Goal: Transaction & Acquisition: Purchase product/service

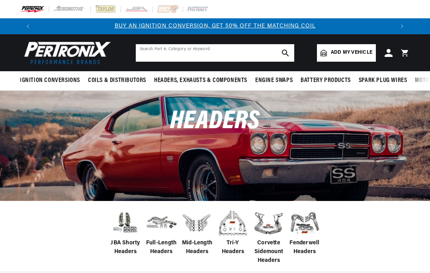
click at [245, 53] on input "text" at bounding box center [215, 53] width 158 height 18
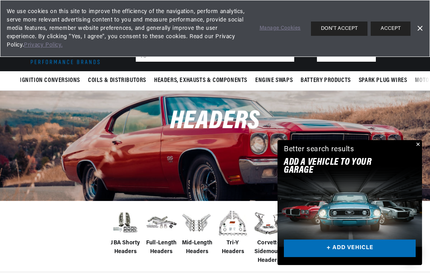
scroll to position [0, 358]
type input "T5"
click at [425, 26] on link "Dismiss Banner" at bounding box center [419, 29] width 12 height 12
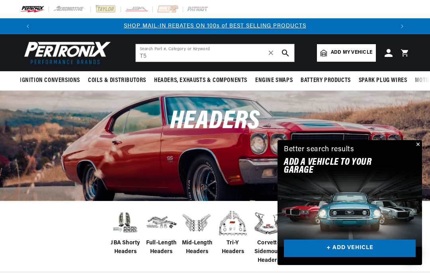
click at [289, 51] on button "search button" at bounding box center [286, 53] width 18 height 18
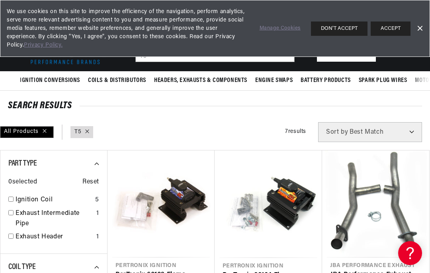
click at [66, 234] on link "Exhaust Header" at bounding box center [55, 237] width 78 height 10
checkbox input "true"
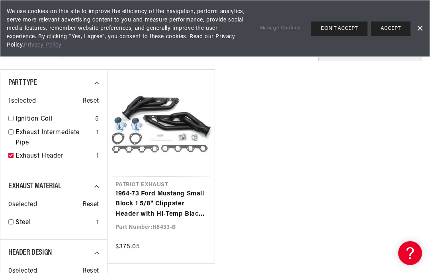
scroll to position [0, 358]
click at [179, 195] on link "1964-73 Ford Mustang Small Block 1 5/8" Clippster Header with Hi-Temp Black Coa…" at bounding box center [160, 204] width 91 height 31
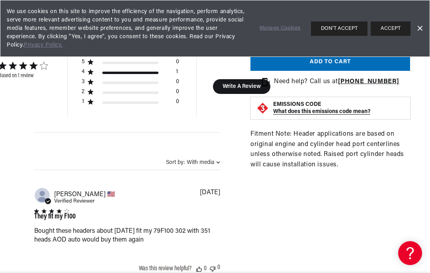
scroll to position [420, 0]
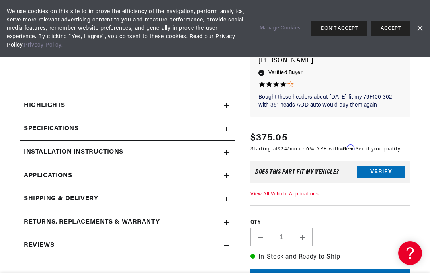
click at [160, 174] on link "Applications" at bounding box center [127, 175] width 214 height 23
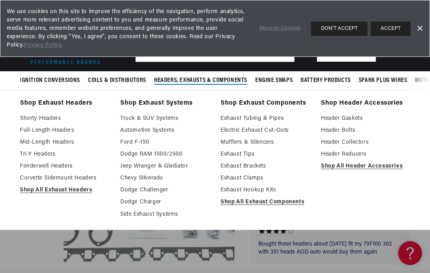
click at [80, 193] on link "Shop All Exhaust Headers" at bounding box center [64, 190] width 89 height 10
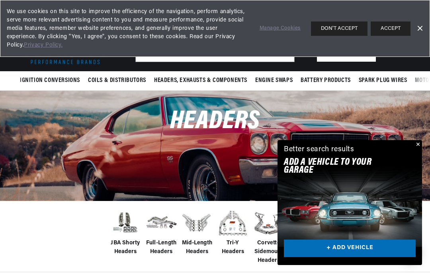
scroll to position [0, 716]
